Goal: Information Seeking & Learning: Learn about a topic

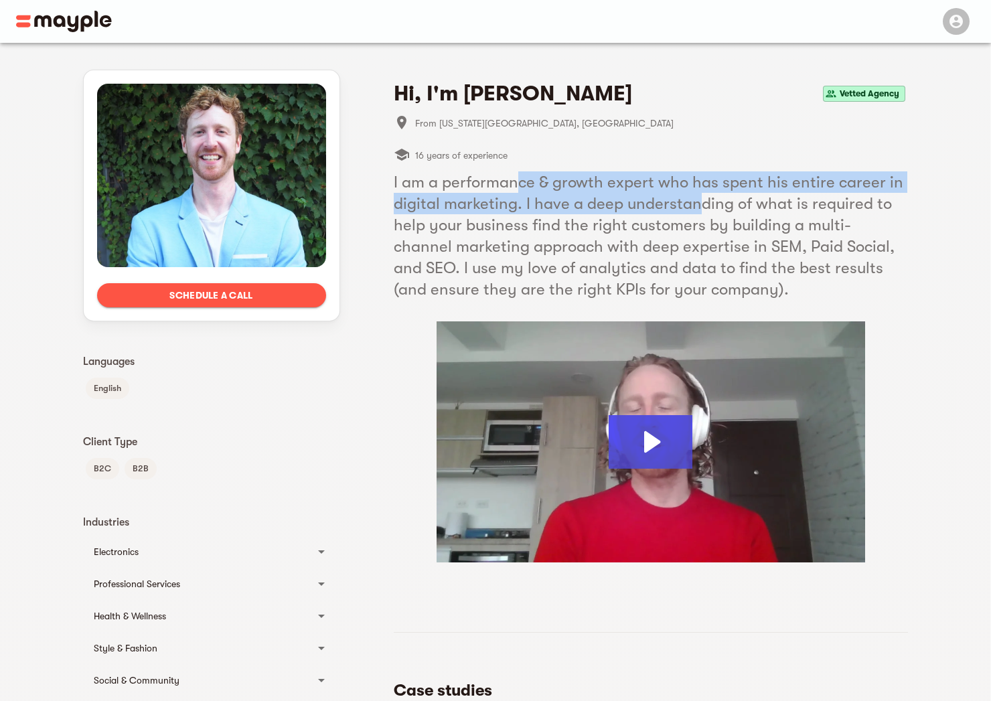
drag, startPoint x: 541, startPoint y: 187, endPoint x: 693, endPoint y: 200, distance: 152.6
click at [693, 200] on h5 "I am a performance & growth expert who has spent his entire career in digital m…" at bounding box center [651, 235] width 514 height 129
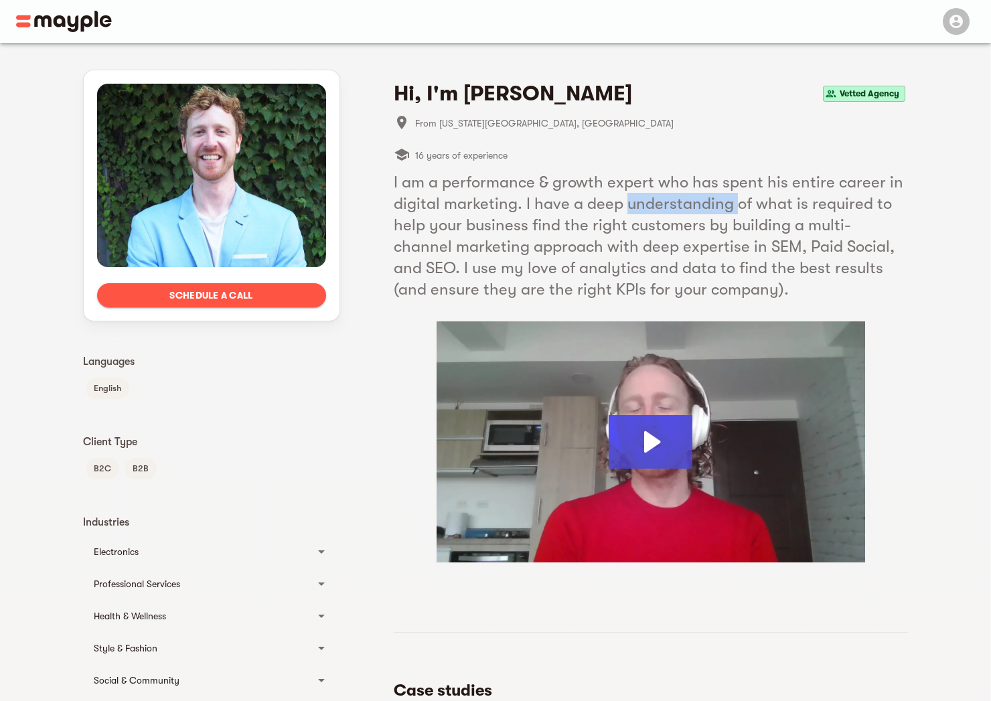
click at [693, 200] on h5 "I am a performance & growth expert who has spent his entire career in digital m…" at bounding box center [651, 235] width 514 height 129
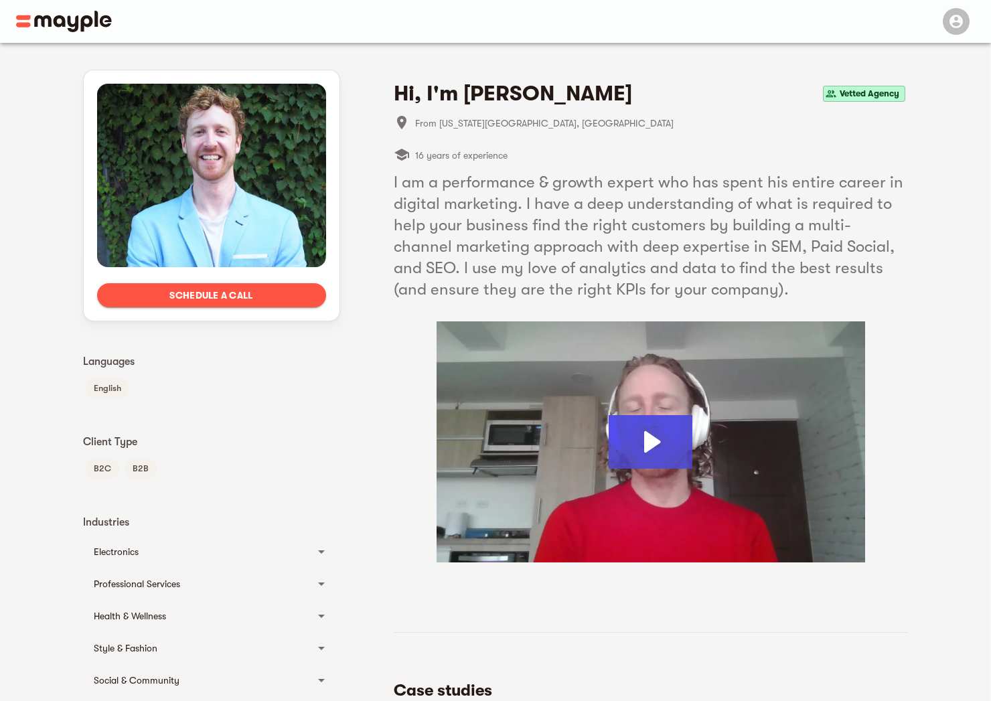
click at [693, 200] on h5 "I am a performance & growth expert who has spent his entire career in digital m…" at bounding box center [651, 235] width 514 height 129
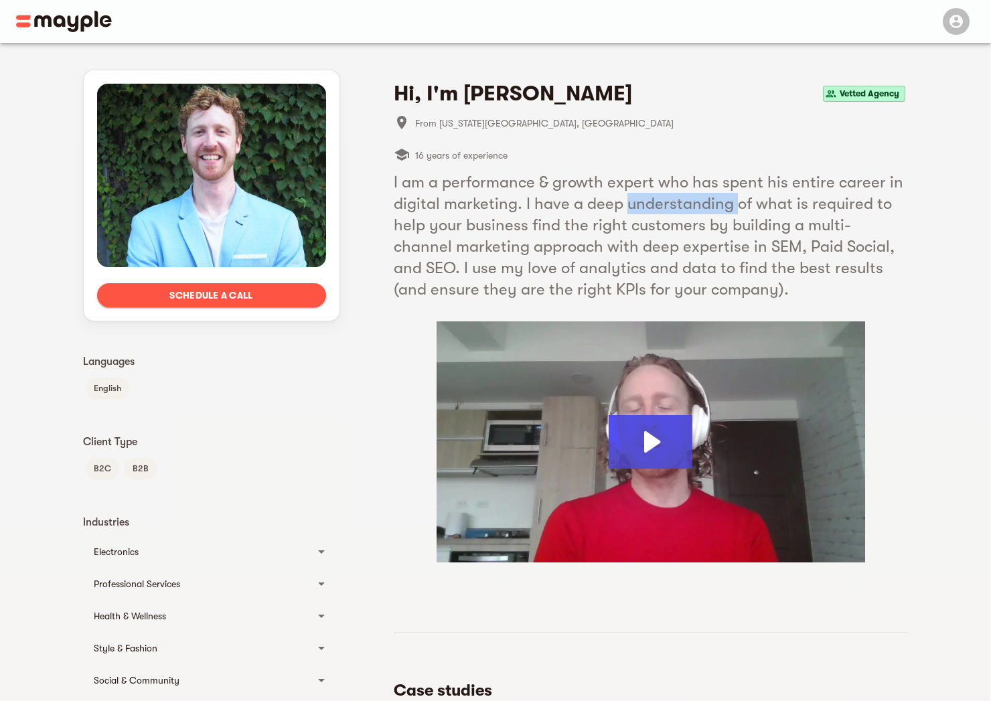
click at [694, 201] on h5 "I am a performance & growth expert who has spent his entire career in digital m…" at bounding box center [651, 235] width 514 height 129
click at [598, 235] on h5 "I am a performance & growth expert who has spent his entire career in digital m…" at bounding box center [651, 235] width 514 height 129
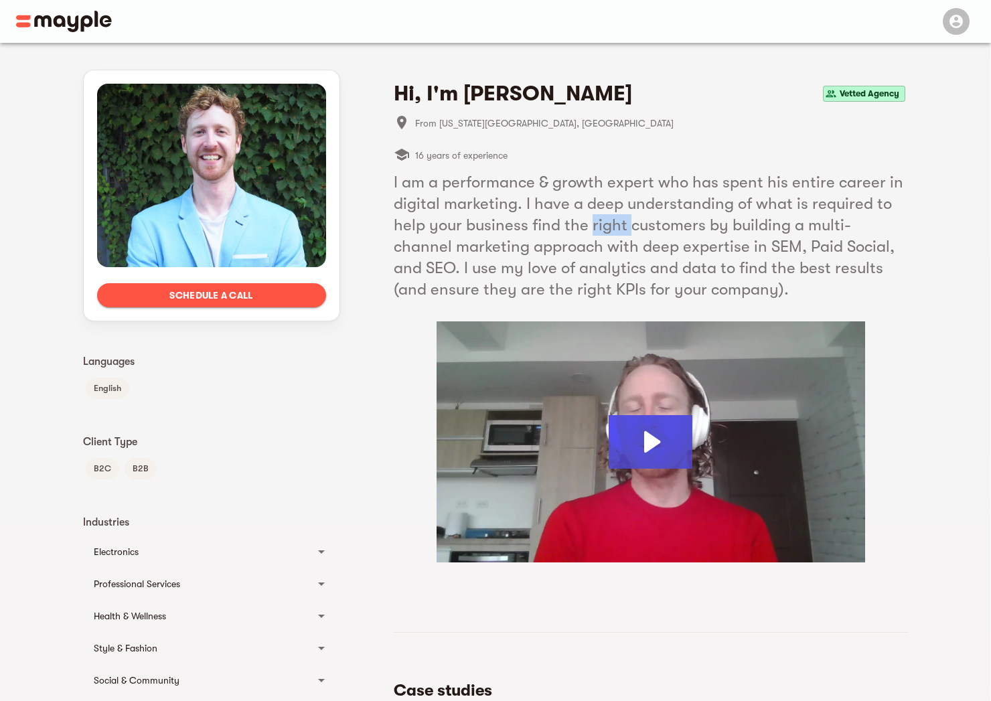
click at [598, 235] on h5 "I am a performance & growth expert who has spent his entire career in digital m…" at bounding box center [651, 235] width 514 height 129
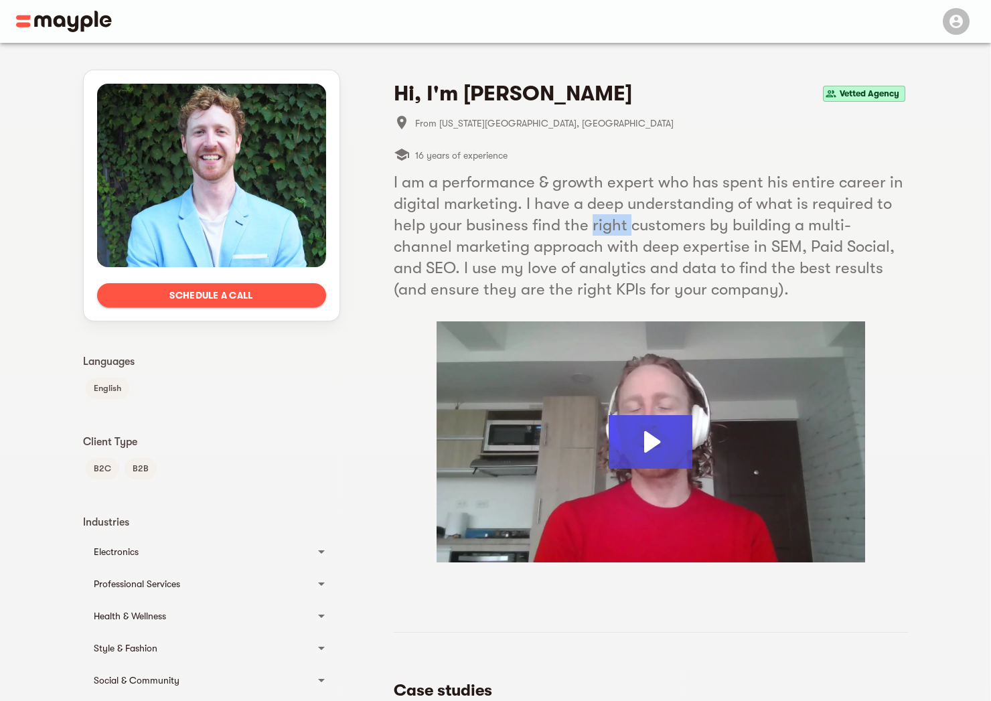
click at [598, 235] on h5 "I am a performance & growth expert who has spent his entire career in digital m…" at bounding box center [651, 235] width 514 height 129
click at [525, 248] on h5 "I am a performance & growth expert who has spent his entire career in digital m…" at bounding box center [651, 235] width 514 height 129
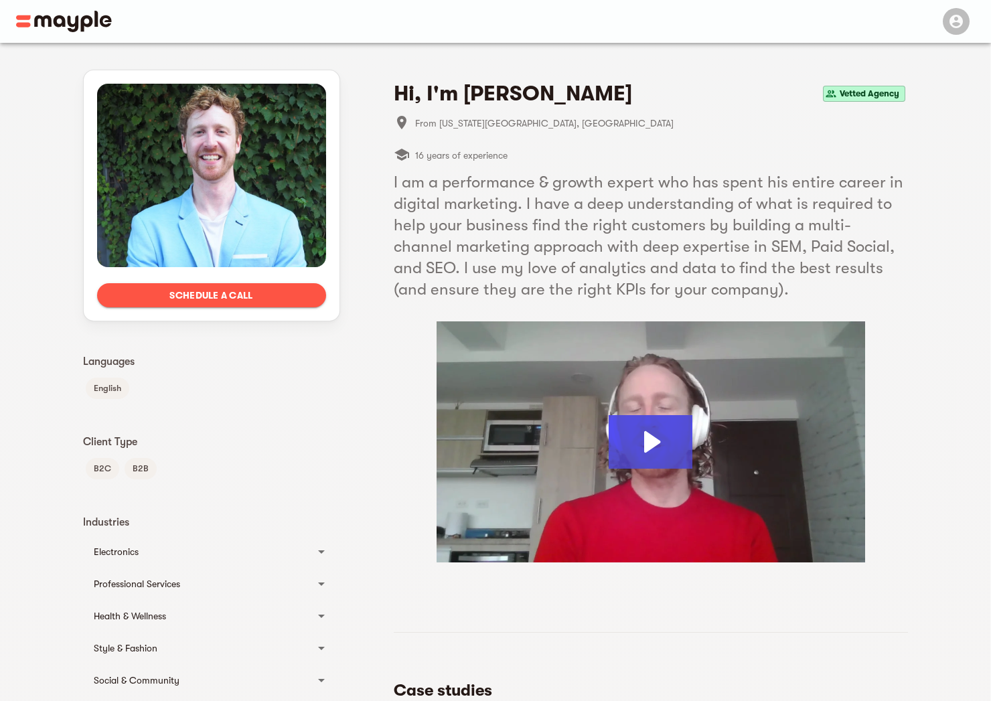
click at [525, 248] on h5 "I am a performance & growth expert who has spent his entire career in digital m…" at bounding box center [651, 235] width 514 height 129
drag, startPoint x: 691, startPoint y: 248, endPoint x: 723, endPoint y: 244, distance: 32.5
click at [723, 244] on h5 "I am a performance & growth expert who has spent his entire career in digital m…" at bounding box center [651, 235] width 514 height 129
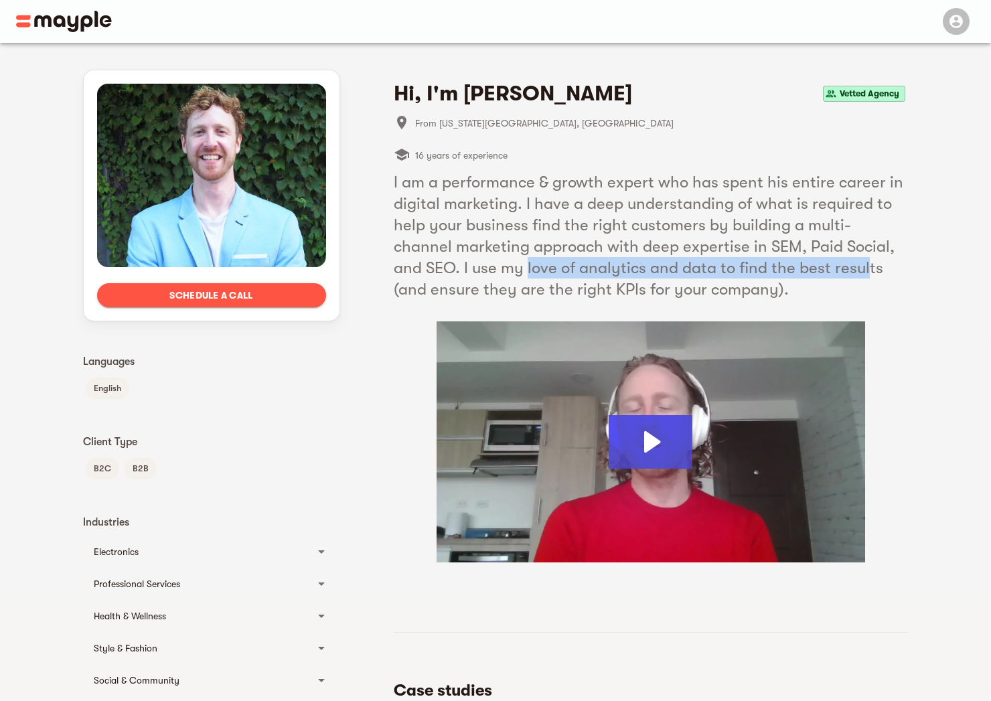
drag, startPoint x: 447, startPoint y: 264, endPoint x: 788, endPoint y: 274, distance: 341.6
click at [788, 274] on h5 "I am a performance & growth expert who has spent his entire career in digital m…" at bounding box center [651, 235] width 514 height 129
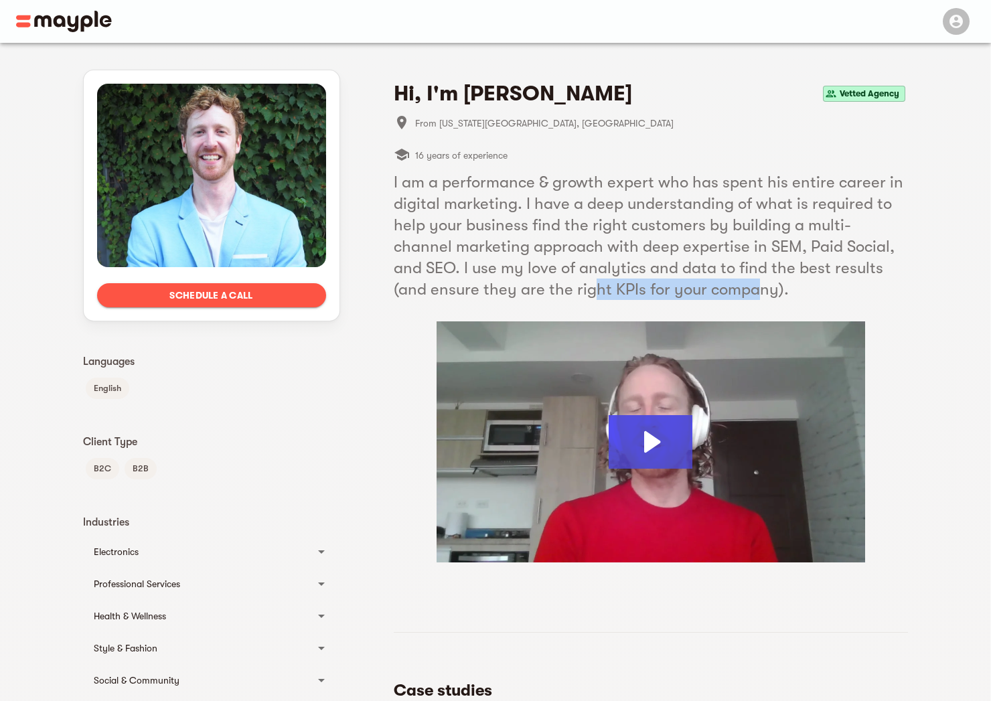
drag, startPoint x: 507, startPoint y: 293, endPoint x: 664, endPoint y: 286, distance: 156.8
click at [664, 286] on h5 "I am a performance & growth expert who has spent his entire career in digital m…" at bounding box center [651, 235] width 514 height 129
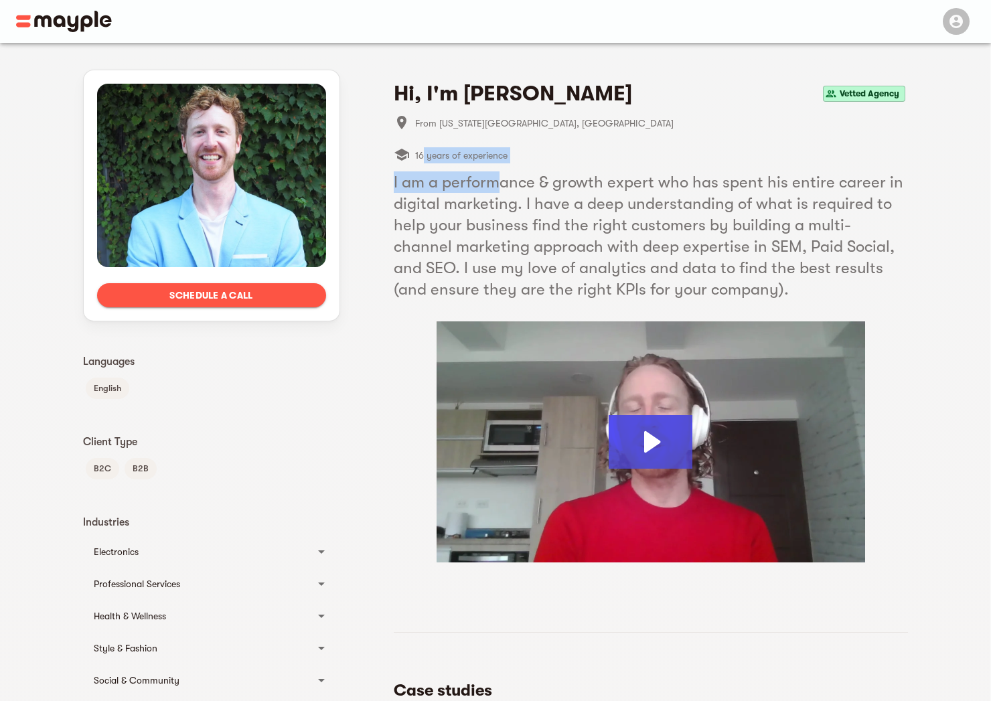
drag, startPoint x: 422, startPoint y: 159, endPoint x: 501, endPoint y: 173, distance: 80.8
click at [501, 173] on div "Hi, I'm Zonder M. Vetted Agency From New York City, United States 16 years of e…" at bounding box center [651, 321] width 514 height 482
click at [499, 185] on h5 "I am a performance & growth expert who has spent his entire career in digital m…" at bounding box center [651, 235] width 514 height 129
